Goal: Task Accomplishment & Management: Use online tool/utility

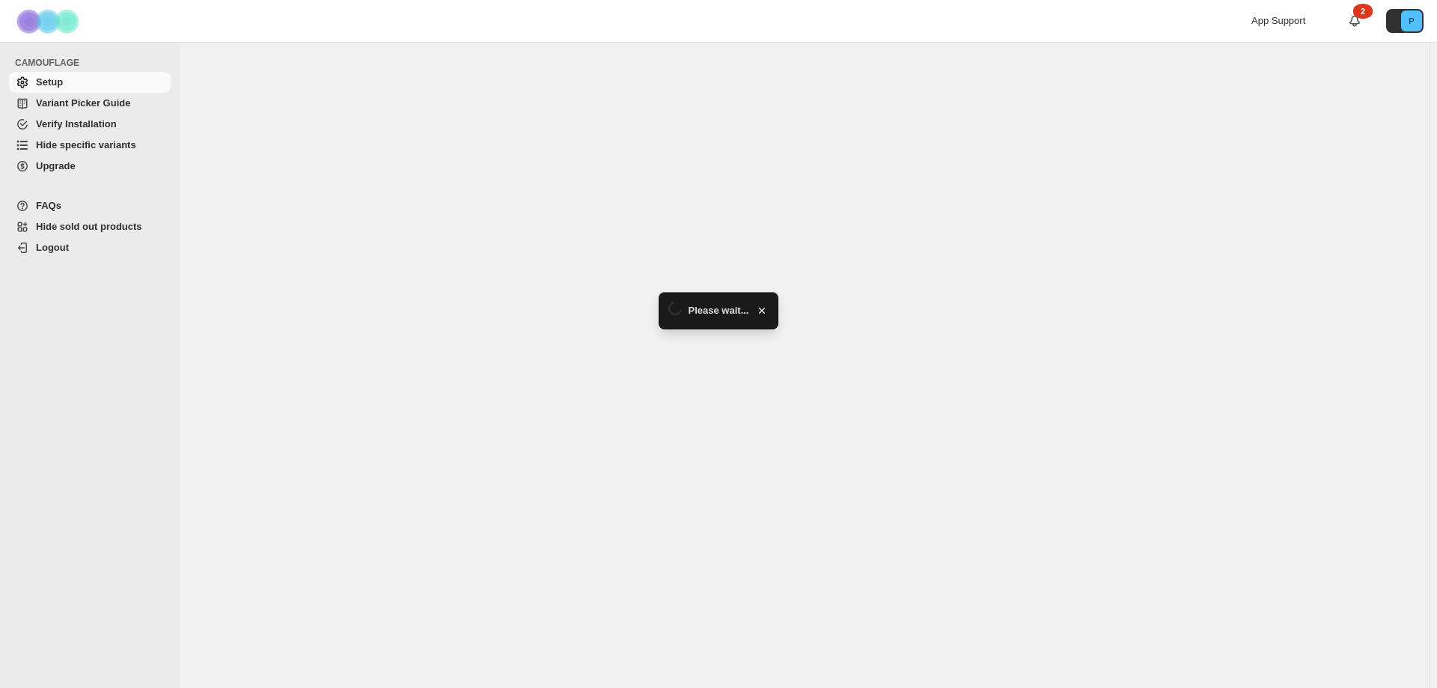
click at [52, 165] on span "Upgrade" at bounding box center [56, 165] width 40 height 11
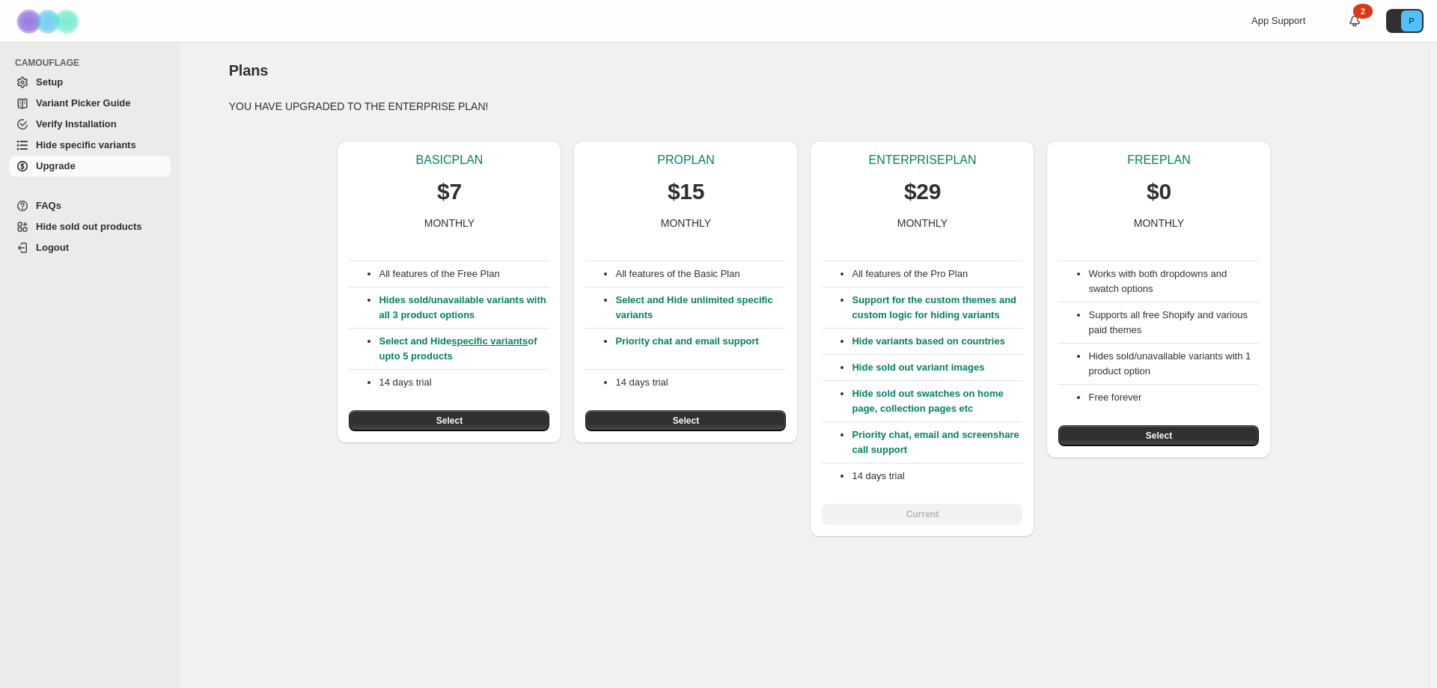
click at [81, 145] on span "Hide specific variants" at bounding box center [86, 144] width 100 height 11
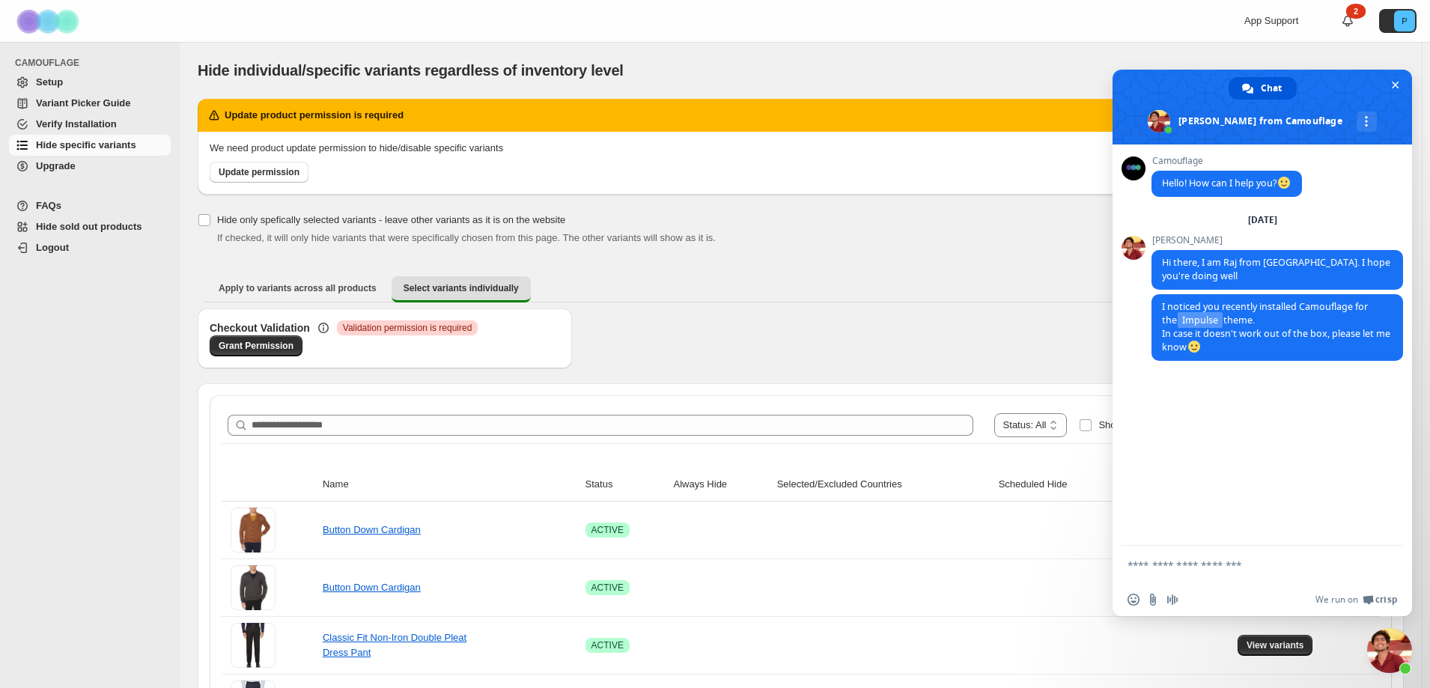
click at [418, 332] on span "Validation permission is required" at bounding box center [407, 328] width 129 height 12
click at [233, 347] on span "Grant Permission" at bounding box center [256, 346] width 75 height 12
